Goal: Check status: Check status

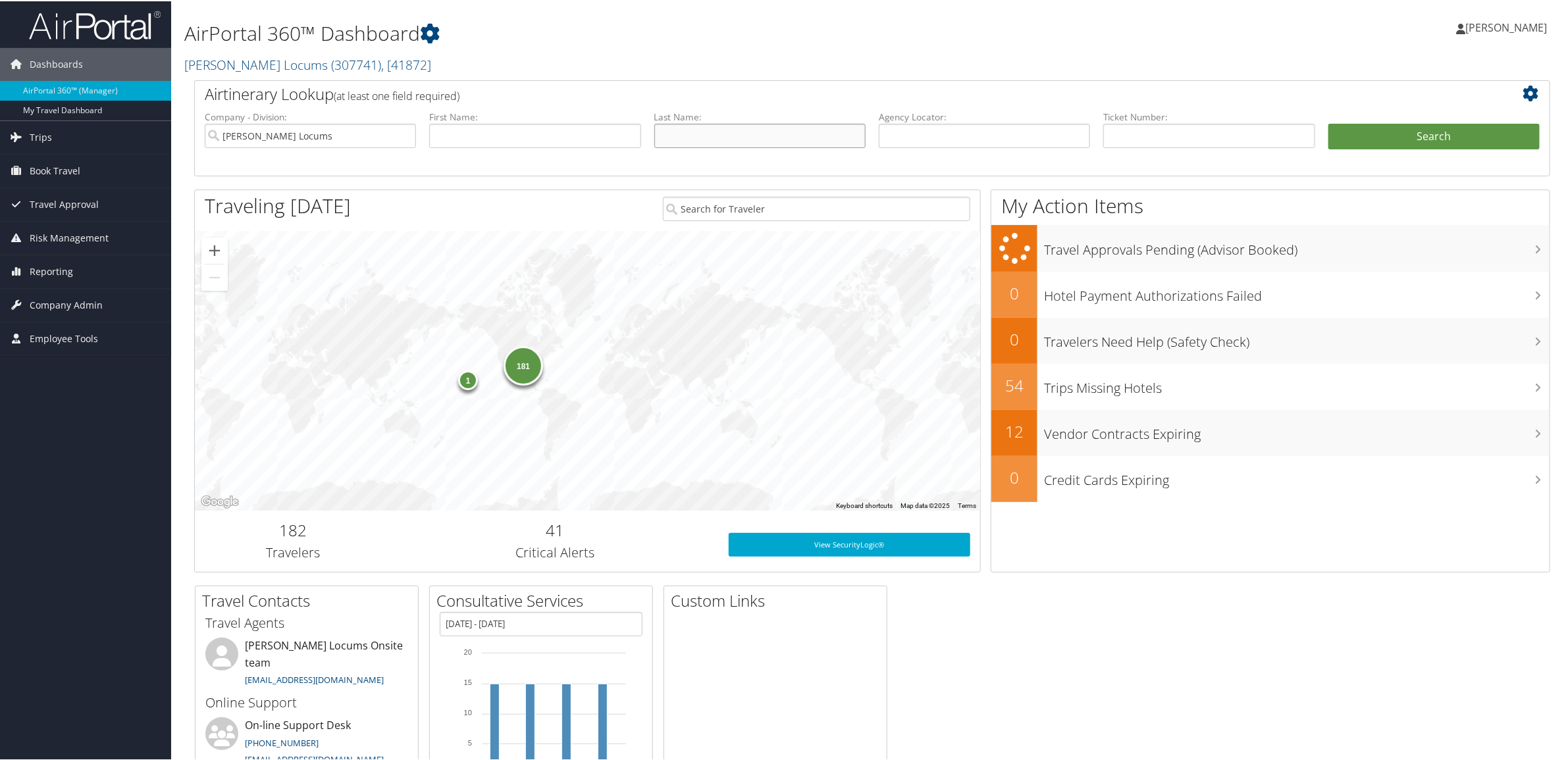
click at [694, 134] on input "text" at bounding box center [759, 134] width 212 height 24
type input "warsager"
click at [1443, 137] on button "Search" at bounding box center [1433, 135] width 212 height 26
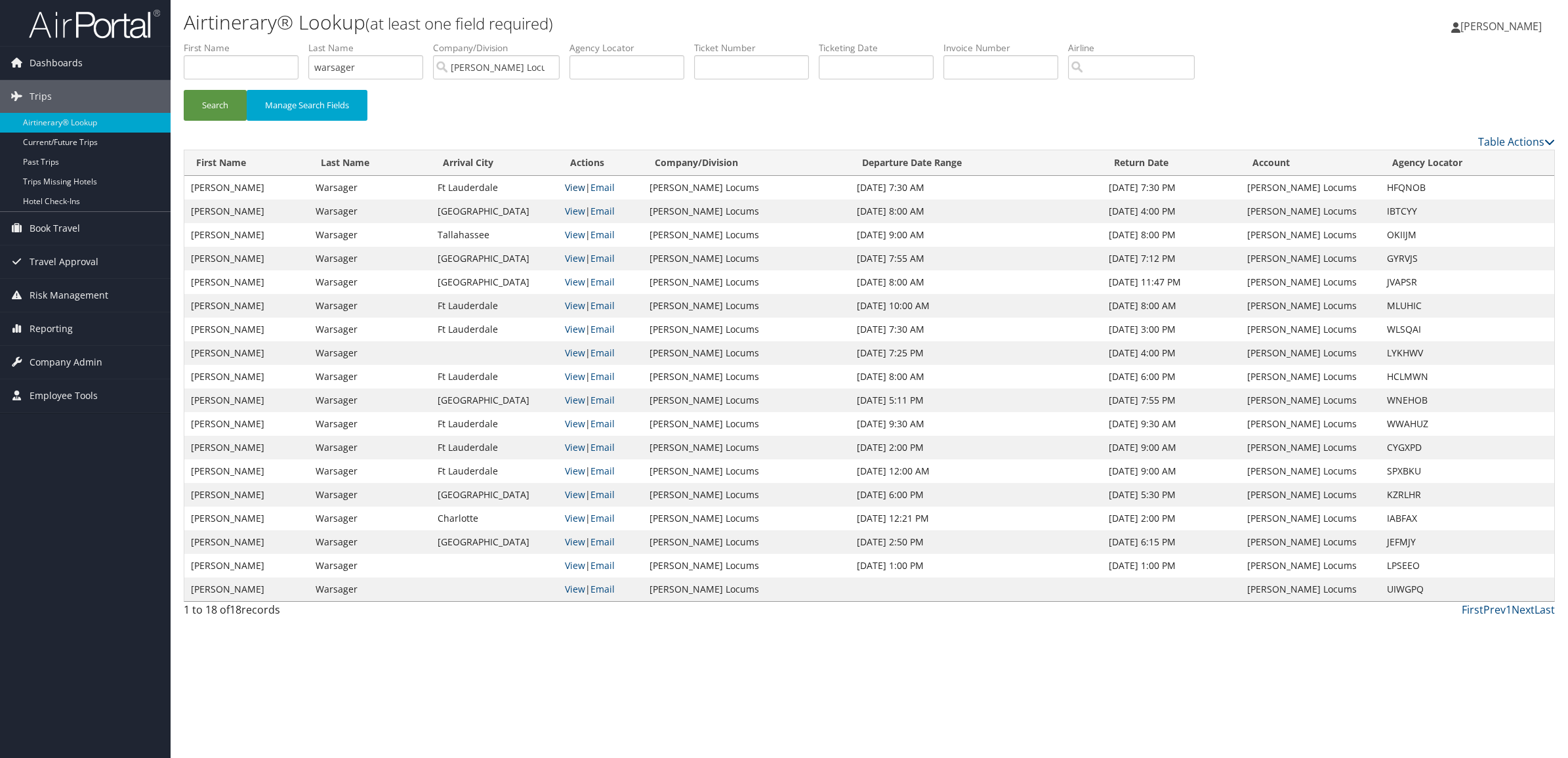
click at [585, 187] on link "View" at bounding box center [575, 187] width 20 height 12
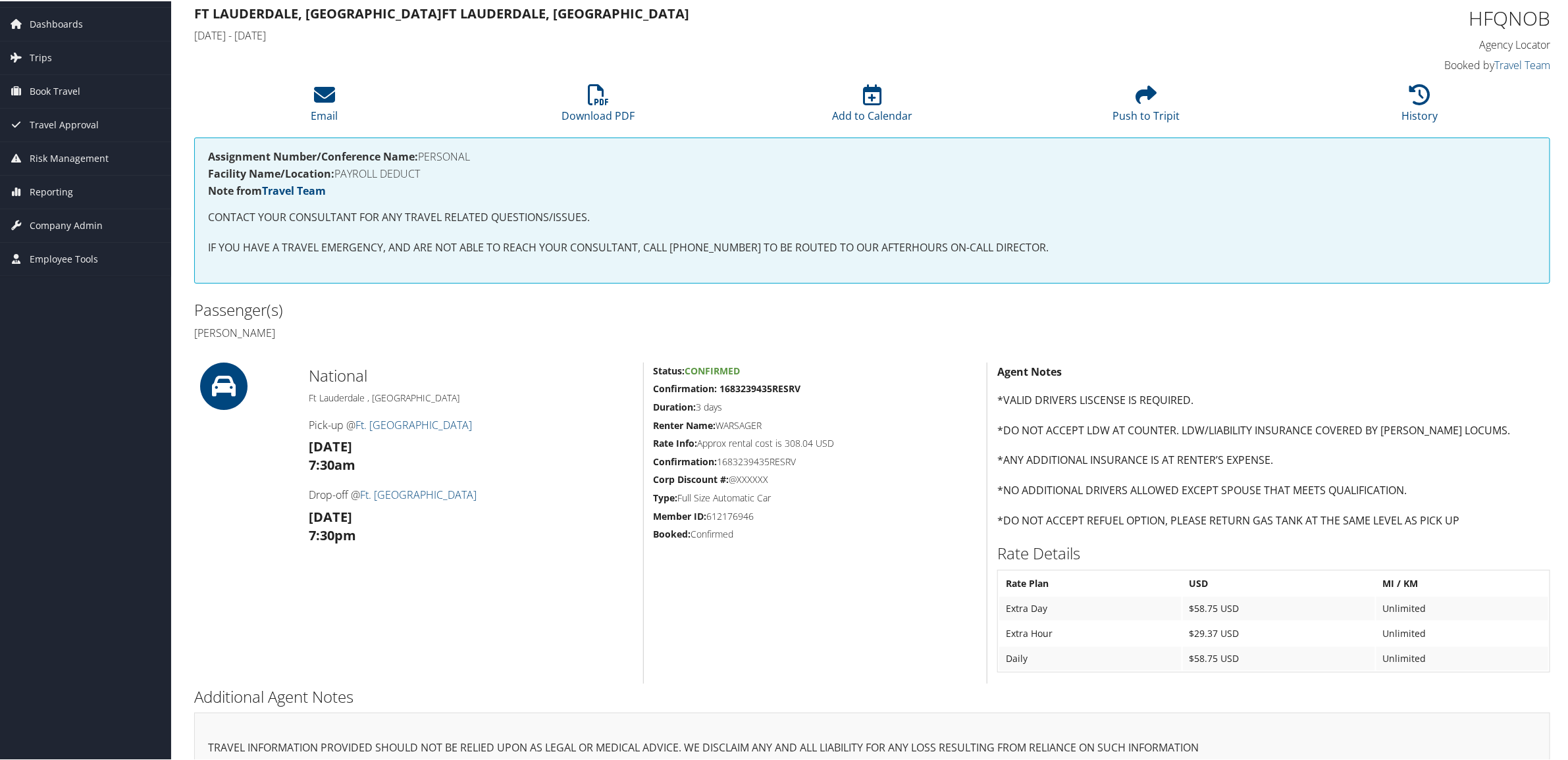
scroll to position [62, 0]
